Goal: Task Accomplishment & Management: Complete application form

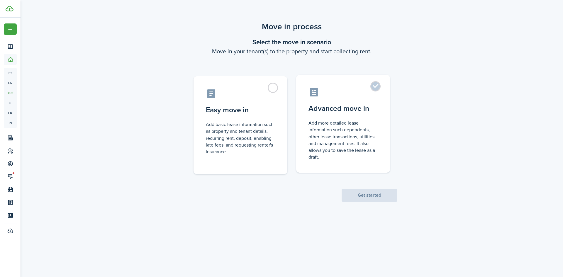
click at [377, 87] on label "Advanced move in Add more detailed lease information such dependents, other lea…" at bounding box center [343, 124] width 94 height 98
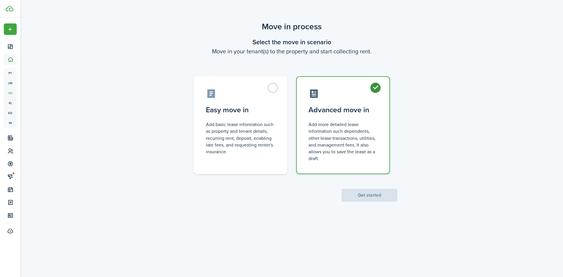
radio input "true"
click at [374, 192] on button "Get started" at bounding box center [370, 195] width 56 height 13
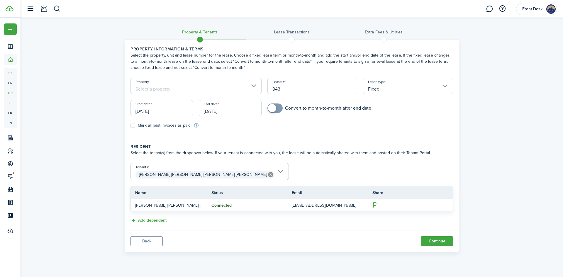
click at [217, 89] on input "Property" at bounding box center [195, 86] width 131 height 16
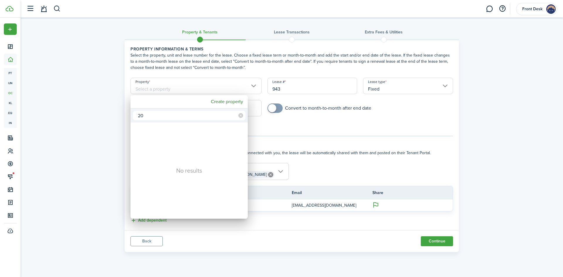
type input "2"
type input "18-22"
click at [180, 130] on div "[STREET_ADDRESS]" at bounding box center [192, 129] width 104 height 13
type input "[STREET_ADDRESS]"
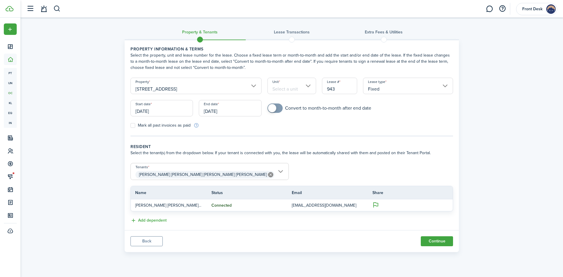
click at [299, 87] on input "Unit" at bounding box center [291, 86] width 49 height 16
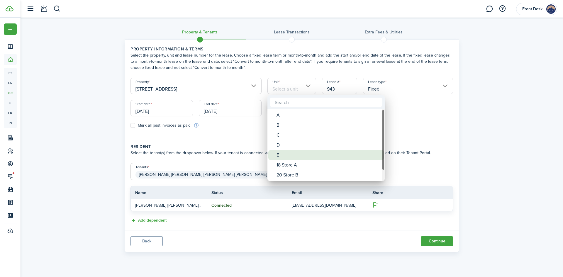
click at [279, 157] on div "E" at bounding box center [329, 155] width 104 height 10
type input "E"
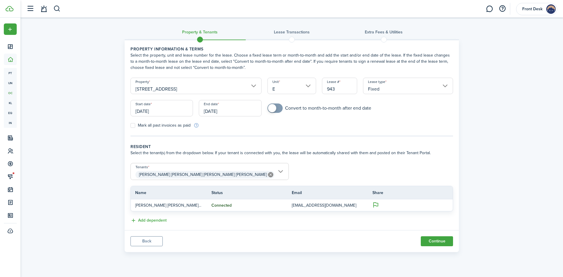
click at [166, 110] on input "[DATE]" at bounding box center [161, 108] width 62 height 16
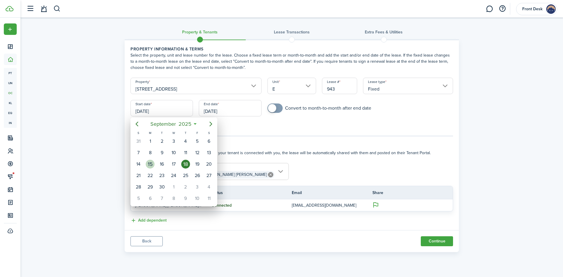
click at [150, 166] on div "15" at bounding box center [150, 164] width 9 height 9
type input "[DATE]"
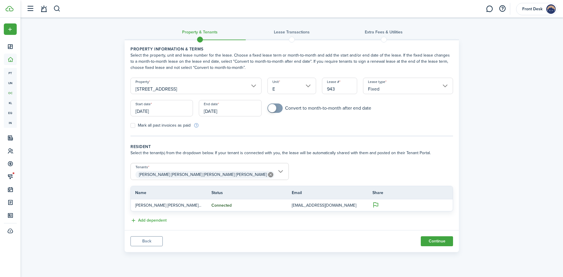
click at [237, 113] on input "[DATE]" at bounding box center [230, 108] width 62 height 16
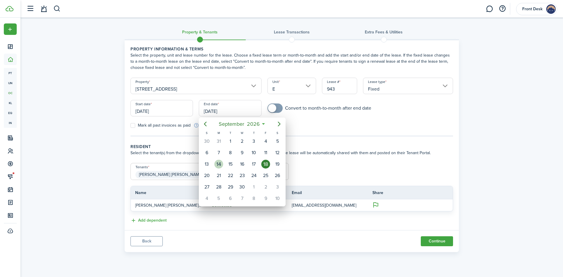
click at [218, 165] on div "14" at bounding box center [218, 164] width 9 height 9
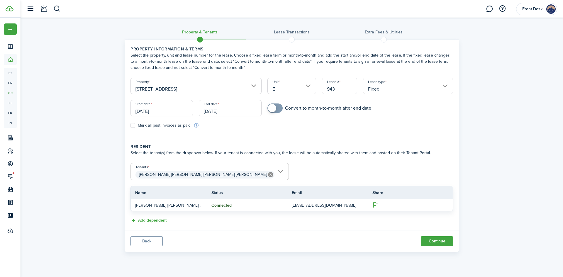
type input "[DATE]"
checkbox input "true"
click at [271, 110] on span at bounding box center [272, 108] width 8 height 8
click at [440, 243] on button "Continue" at bounding box center [437, 241] width 32 height 10
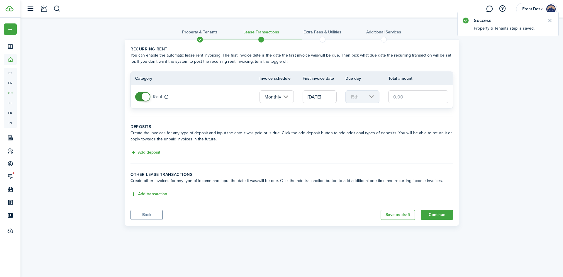
click at [403, 99] on input "text" at bounding box center [418, 96] width 60 height 13
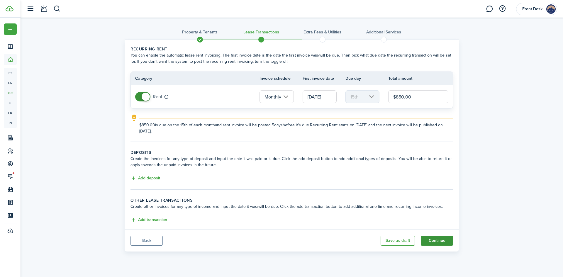
type input "$850.00"
click at [438, 243] on button "Continue" at bounding box center [437, 241] width 32 height 10
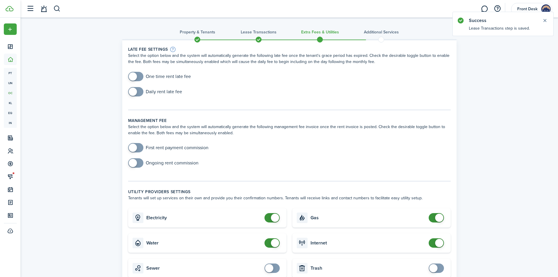
checkbox input "true"
click at [135, 77] on span at bounding box center [133, 76] width 8 height 8
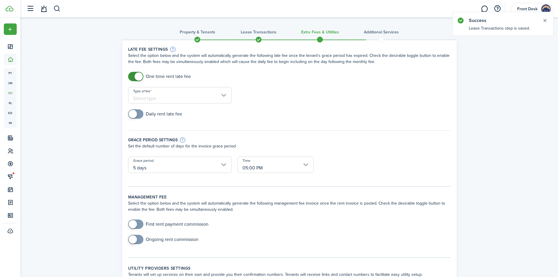
click at [154, 97] on input "Type of fee" at bounding box center [180, 95] width 104 height 16
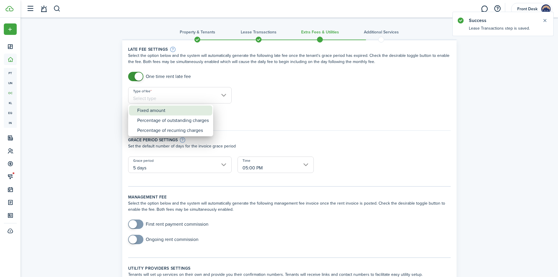
click at [155, 111] on div "Fixed amount" at bounding box center [173, 111] width 72 height 10
type input "Fixed amount"
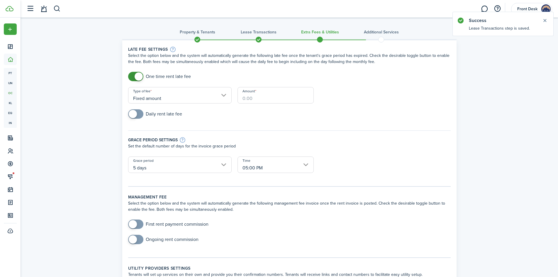
click at [271, 100] on input "Amount" at bounding box center [276, 95] width 76 height 16
type input "$75.00"
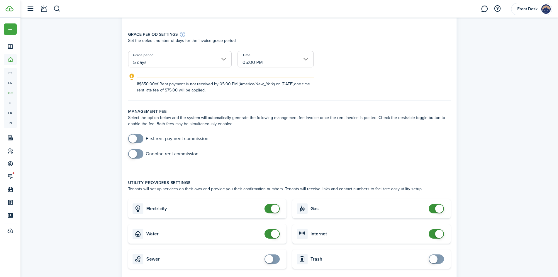
scroll to position [117, 0]
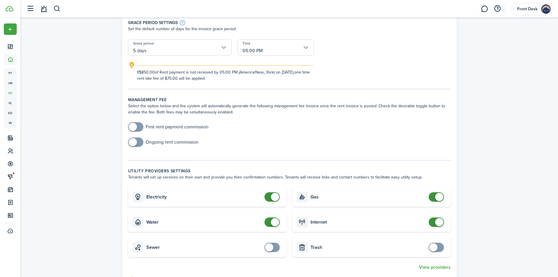
click at [135, 142] on span at bounding box center [133, 142] width 8 height 8
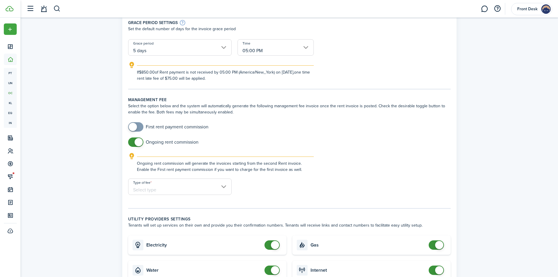
checkbox input "false"
click at [135, 142] on span at bounding box center [139, 142] width 8 height 8
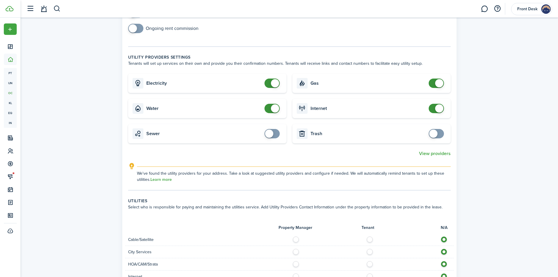
scroll to position [235, 0]
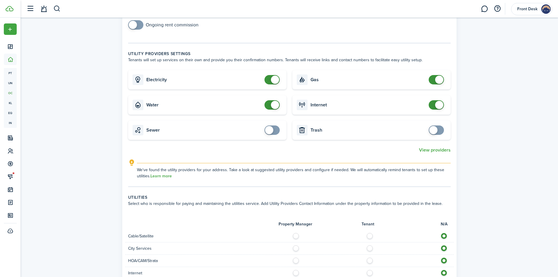
checkbox input "false"
click at [274, 108] on span at bounding box center [275, 105] width 8 height 8
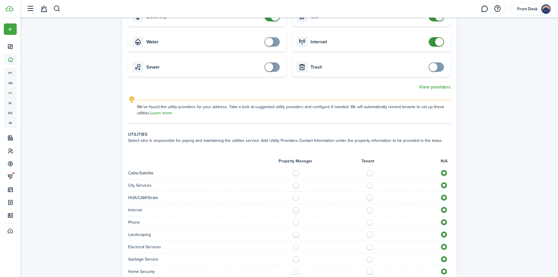
scroll to position [323, 0]
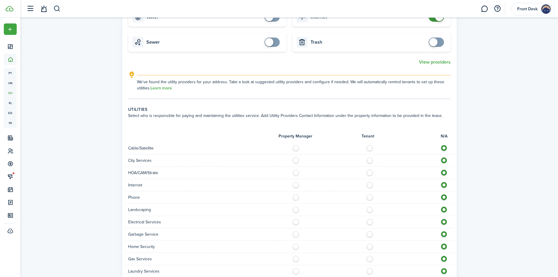
click at [369, 148] on label at bounding box center [371, 146] width 10 height 3
radio input "true"
click at [372, 160] on label at bounding box center [371, 158] width 10 height 3
radio input "true"
click at [369, 172] on label at bounding box center [371, 171] width 10 height 3
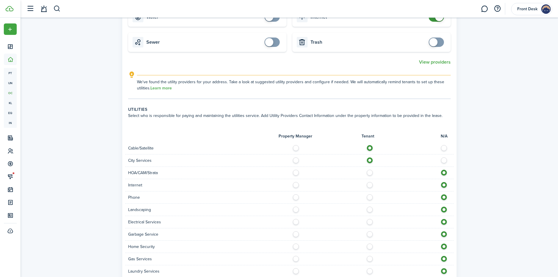
radio input "true"
click at [370, 185] on label at bounding box center [371, 183] width 10 height 3
radio input "true"
click at [370, 197] on label at bounding box center [371, 195] width 10 height 3
radio input "true"
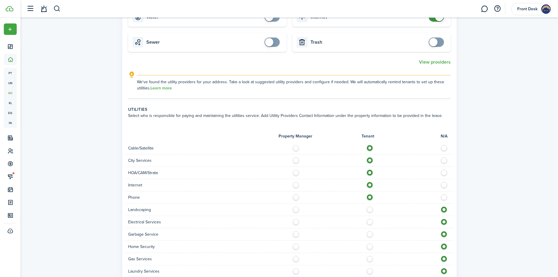
click at [371, 209] on label at bounding box center [371, 208] width 10 height 3
radio input "true"
click at [369, 222] on label at bounding box center [371, 220] width 10 height 3
radio input "true"
click at [371, 234] on label at bounding box center [371, 232] width 10 height 3
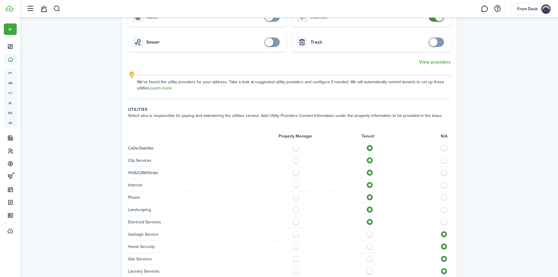
radio input "true"
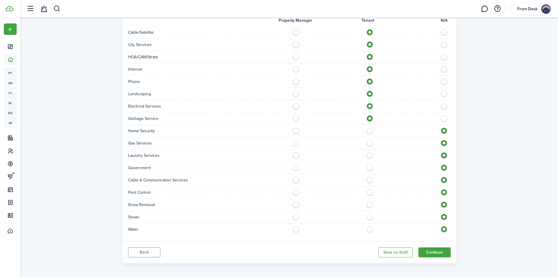
scroll to position [440, 0]
click at [371, 129] on label at bounding box center [371, 127] width 10 height 3
radio input "true"
click at [372, 142] on label at bounding box center [371, 140] width 10 height 3
radio input "true"
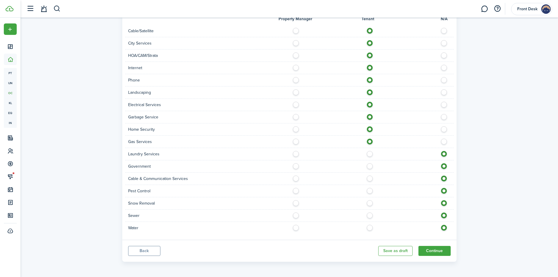
click at [371, 153] on label at bounding box center [371, 152] width 10 height 3
radio input "true"
click at [369, 165] on label at bounding box center [371, 164] width 10 height 3
radio input "true"
click at [372, 179] on label at bounding box center [371, 177] width 10 height 3
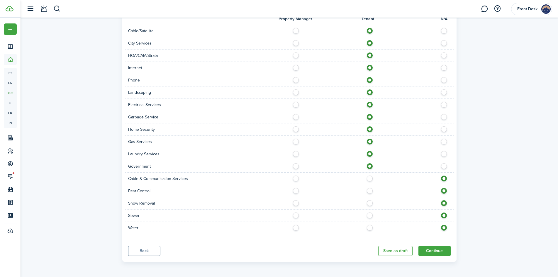
radio input "true"
click at [371, 190] on label at bounding box center [371, 189] width 10 height 3
radio input "true"
click at [370, 203] on label at bounding box center [371, 201] width 10 height 3
radio input "true"
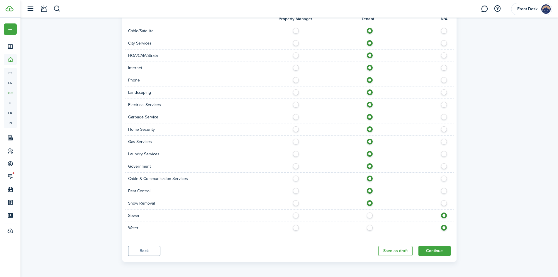
click at [370, 215] on label at bounding box center [371, 214] width 10 height 3
radio input "true"
click at [370, 228] on label at bounding box center [371, 226] width 10 height 3
radio input "true"
click at [440, 252] on button "Continue" at bounding box center [434, 251] width 32 height 10
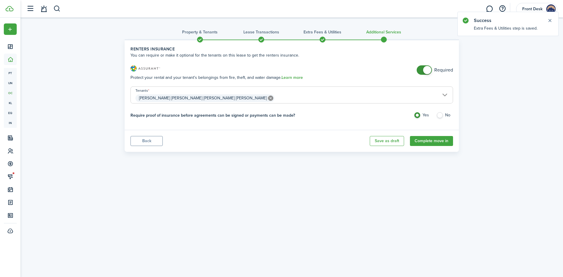
checkbox input "false"
click at [427, 70] on span at bounding box center [427, 70] width 8 height 8
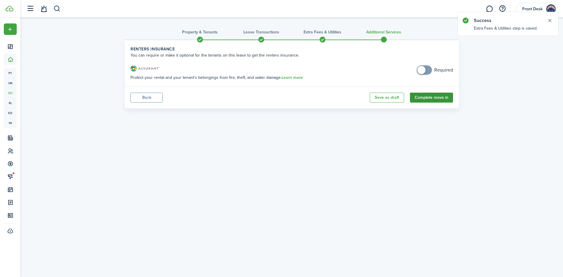
click at [426, 99] on button "Complete move in" at bounding box center [431, 98] width 43 height 10
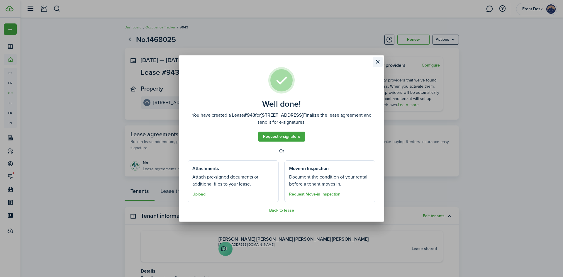
click at [377, 63] on button "Close modal" at bounding box center [378, 62] width 10 height 10
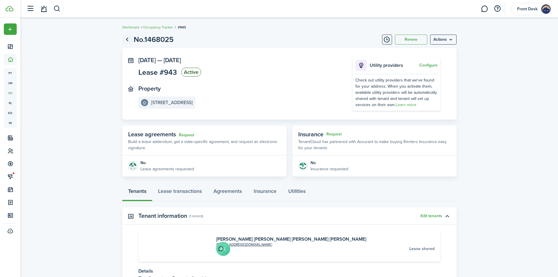
click at [126, 40] on link "Go back" at bounding box center [127, 40] width 10 height 10
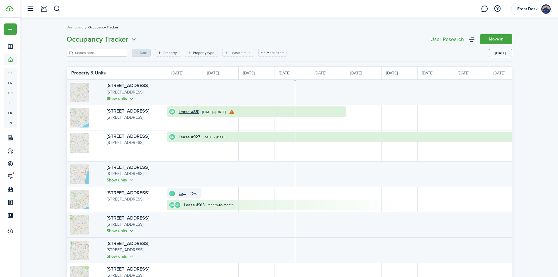
scroll to position [0, 107]
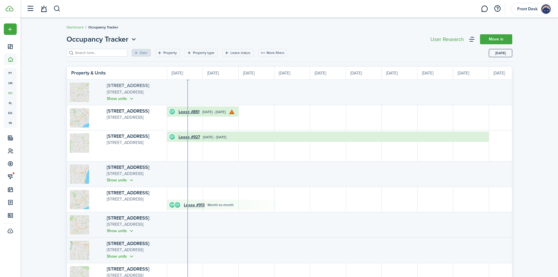
click at [109, 86] on link "[STREET_ADDRESS]" at bounding box center [128, 85] width 43 height 7
